Goal: Information Seeking & Learning: Learn about a topic

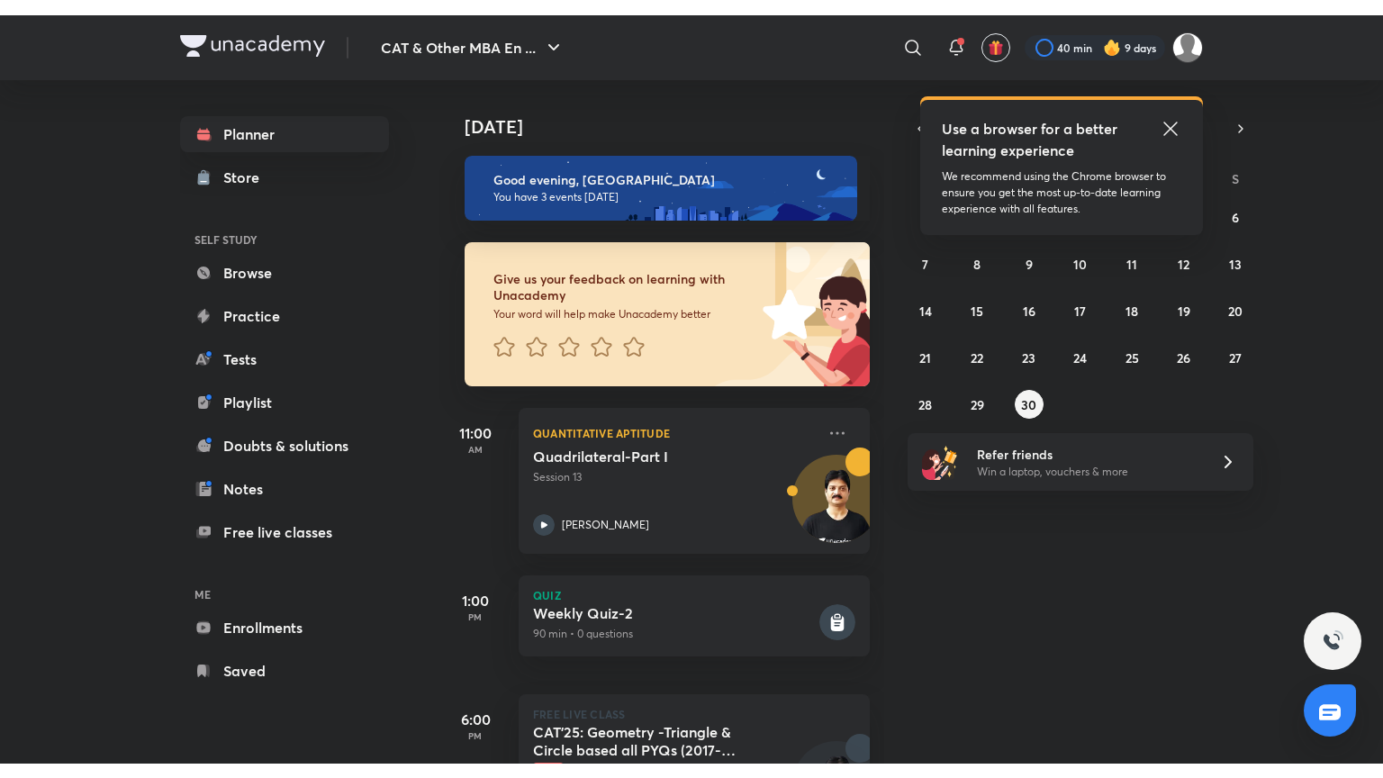
scroll to position [104, 0]
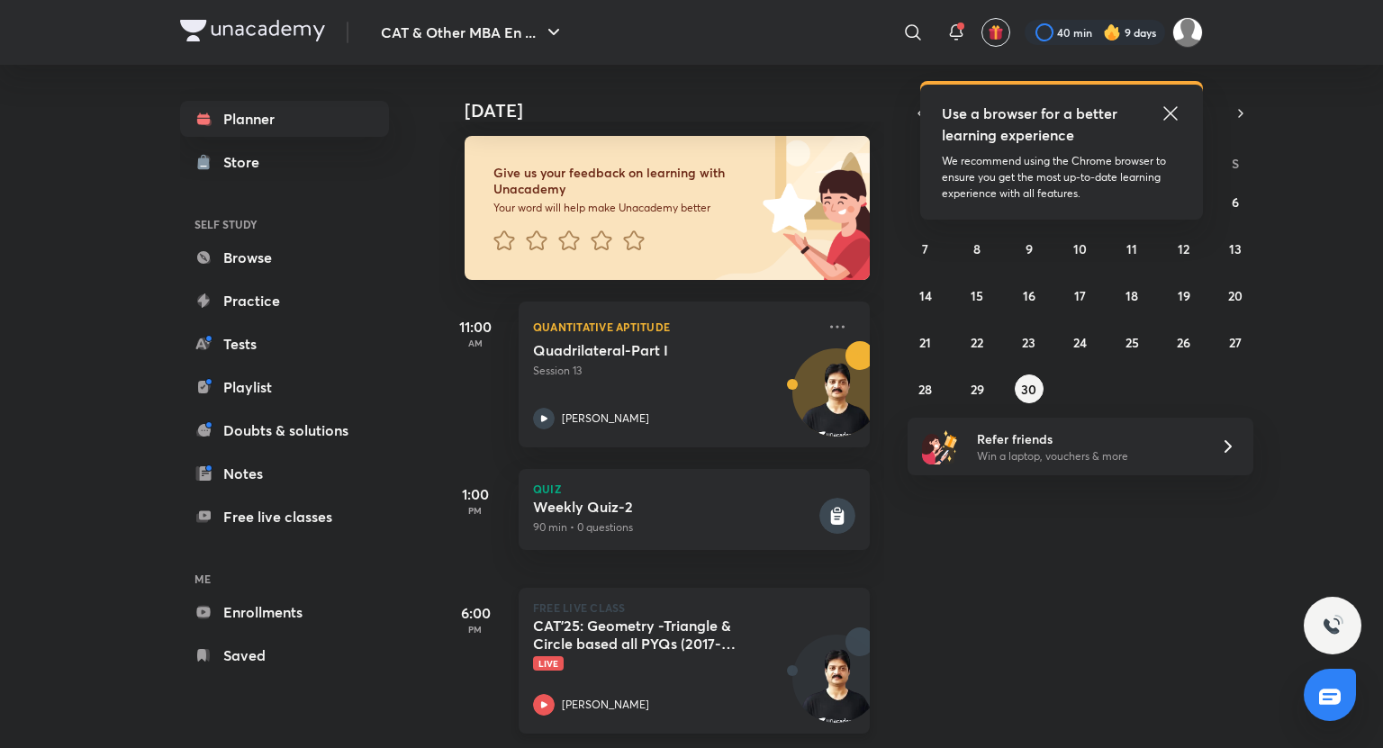
click at [607, 673] on div "CAT'25: Geometry -Triangle & Circle based all PYQs (2017-24) Live [PERSON_NAME]" at bounding box center [674, 666] width 283 height 99
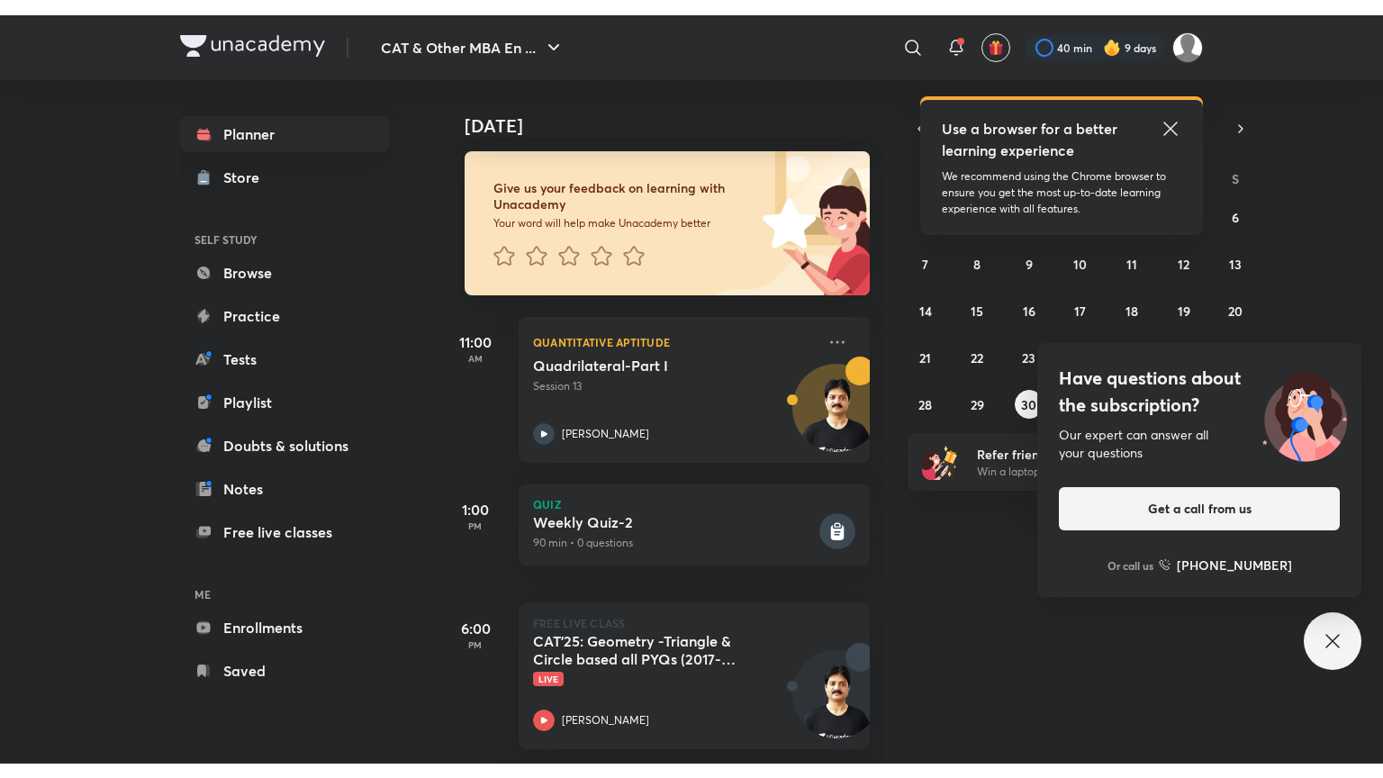
scroll to position [75, 0]
